Goal: Task Accomplishment & Management: Manage account settings

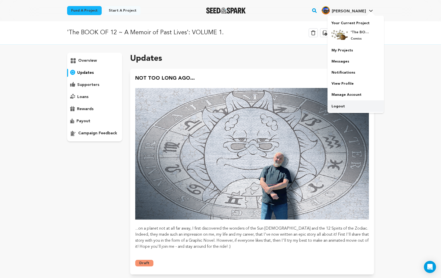
click at [340, 106] on link "Logout" at bounding box center [355, 106] width 56 height 11
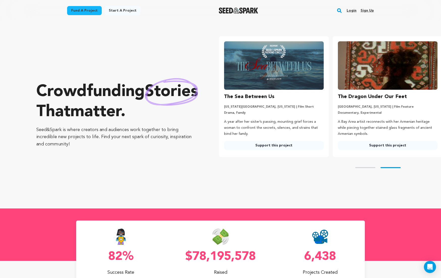
scroll to position [0, 114]
click at [350, 11] on link "Login" at bounding box center [351, 11] width 10 height 8
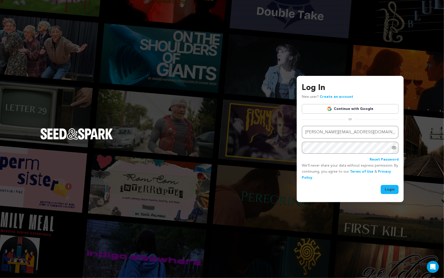
click at [390, 190] on button "Login" at bounding box center [390, 189] width 18 height 9
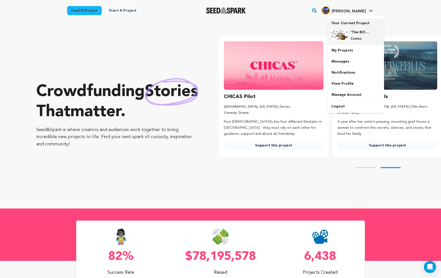
scroll to position [0, 114]
click at [351, 34] on h4 "'The BOOK OF 12 ~ A Memoir of Past Lives': VOLUME 1." at bounding box center [359, 32] width 18 height 5
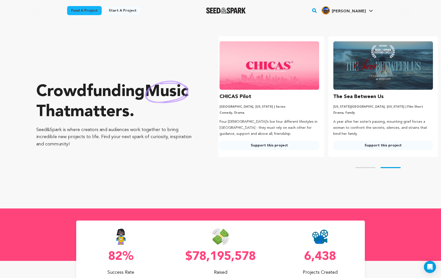
scroll to position [0, 118]
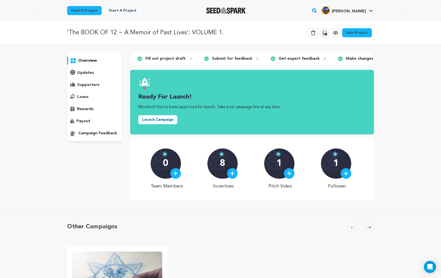
click at [358, 31] on link "Edit Project" at bounding box center [357, 32] width 30 height 9
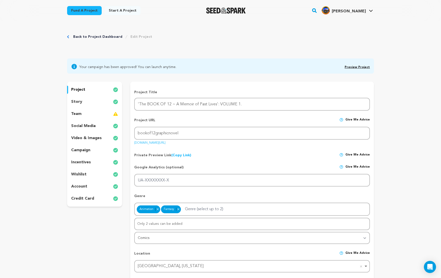
click at [79, 101] on p "story" at bounding box center [76, 102] width 11 height 6
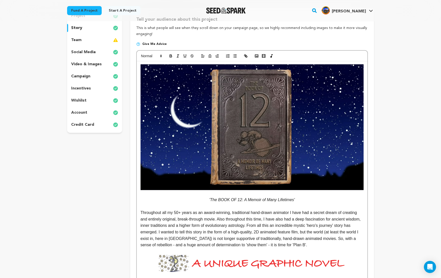
scroll to position [73, 0]
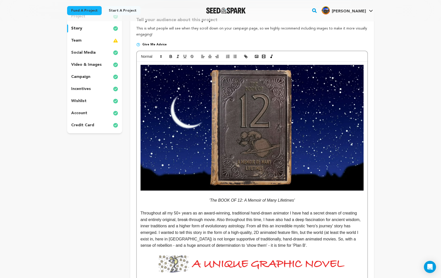
click at [83, 51] on p "social media" at bounding box center [83, 53] width 24 height 6
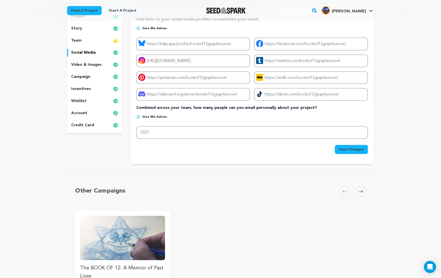
click at [81, 75] on p "campaign" at bounding box center [80, 77] width 19 height 6
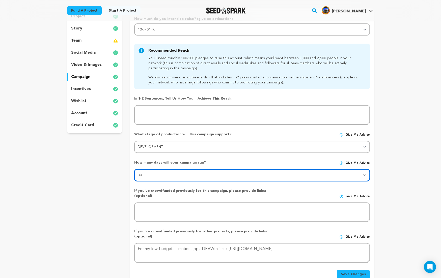
select select "60"
click option "60" at bounding box center [0, 0] width 0 height 0
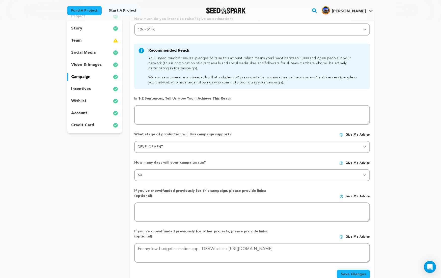
click at [350, 270] on button "Save Changes" at bounding box center [353, 274] width 33 height 9
